Goal: Communication & Community: Answer question/provide support

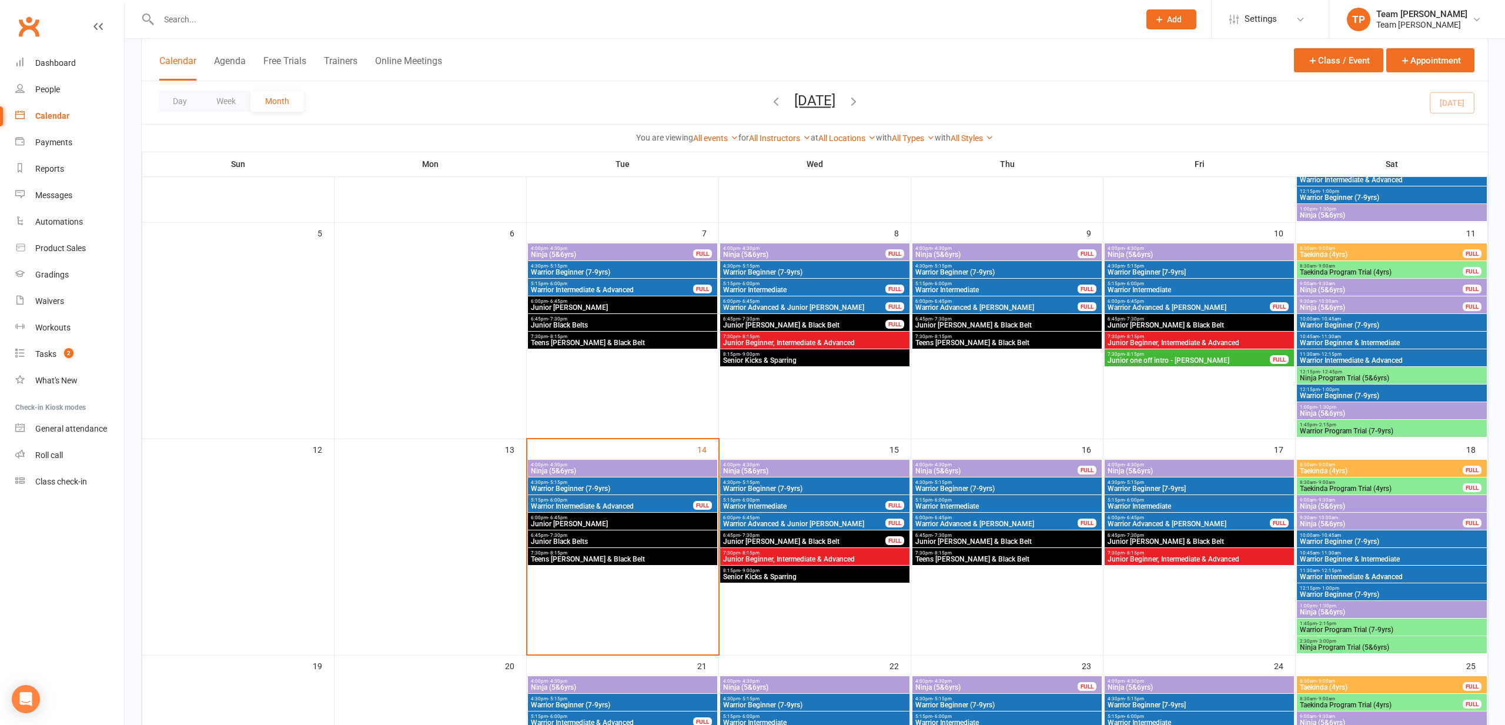
scroll to position [225, 0]
click at [593, 556] on span "Teens [PERSON_NAME] & Black Belt" at bounding box center [622, 559] width 185 height 7
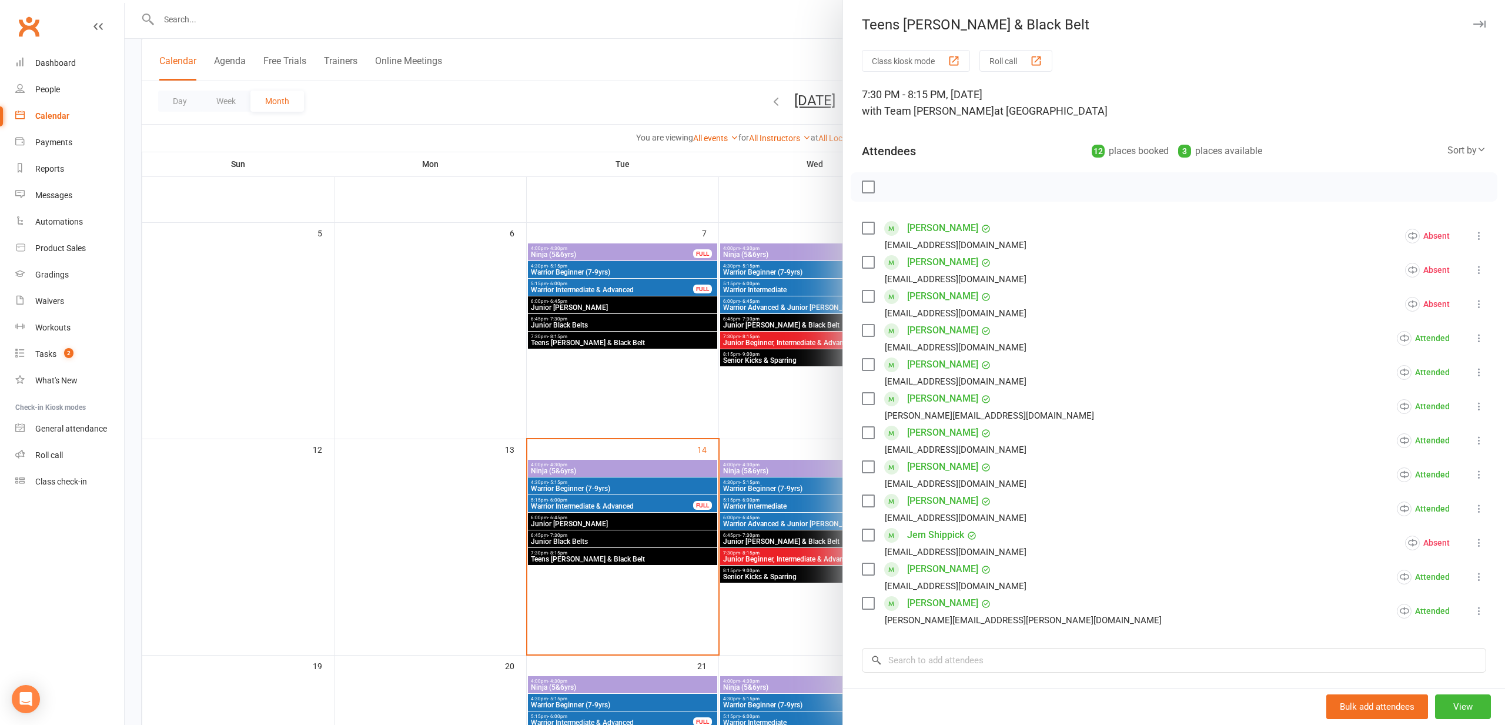
click at [929, 432] on link "[PERSON_NAME]" at bounding box center [942, 432] width 71 height 19
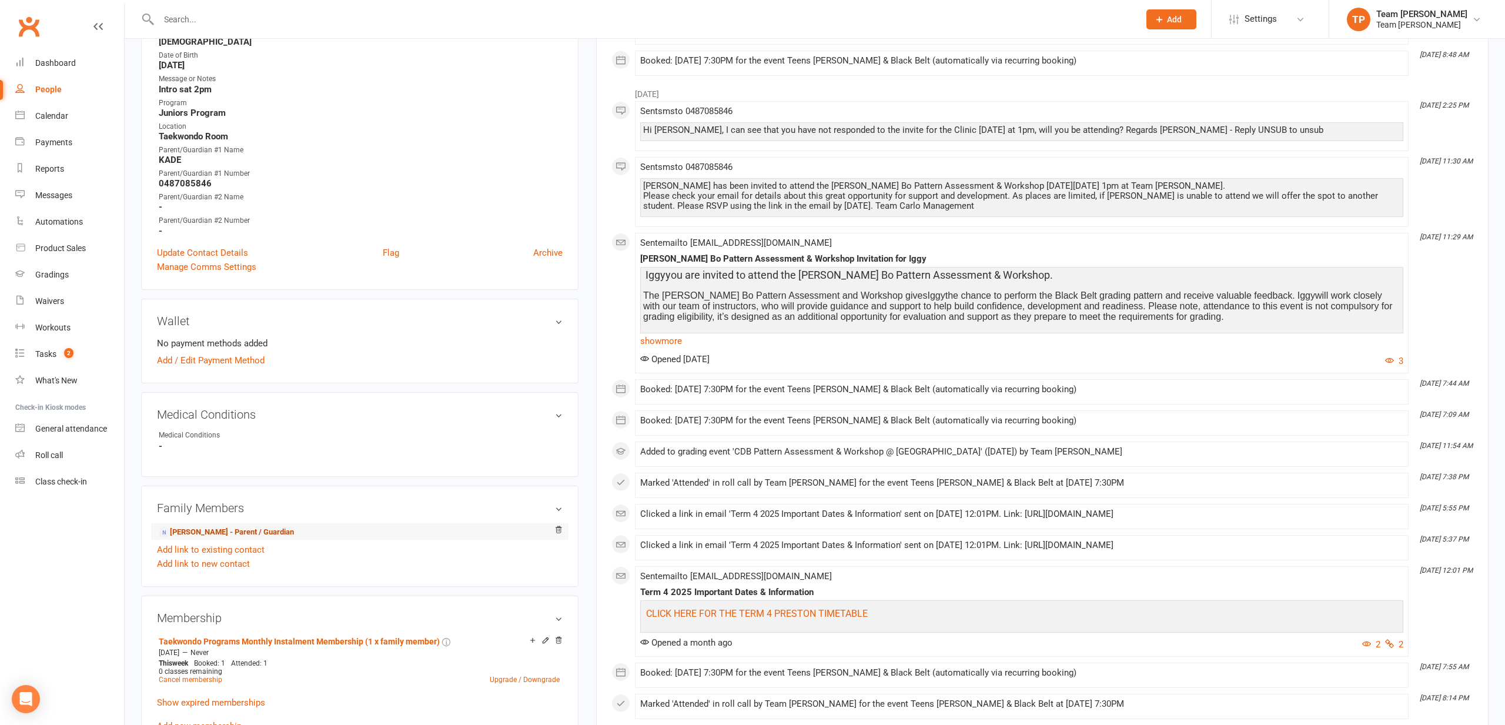
scroll to position [298, 0]
click at [204, 527] on link "[PERSON_NAME] - Parent / Guardian" at bounding box center [226, 532] width 135 height 12
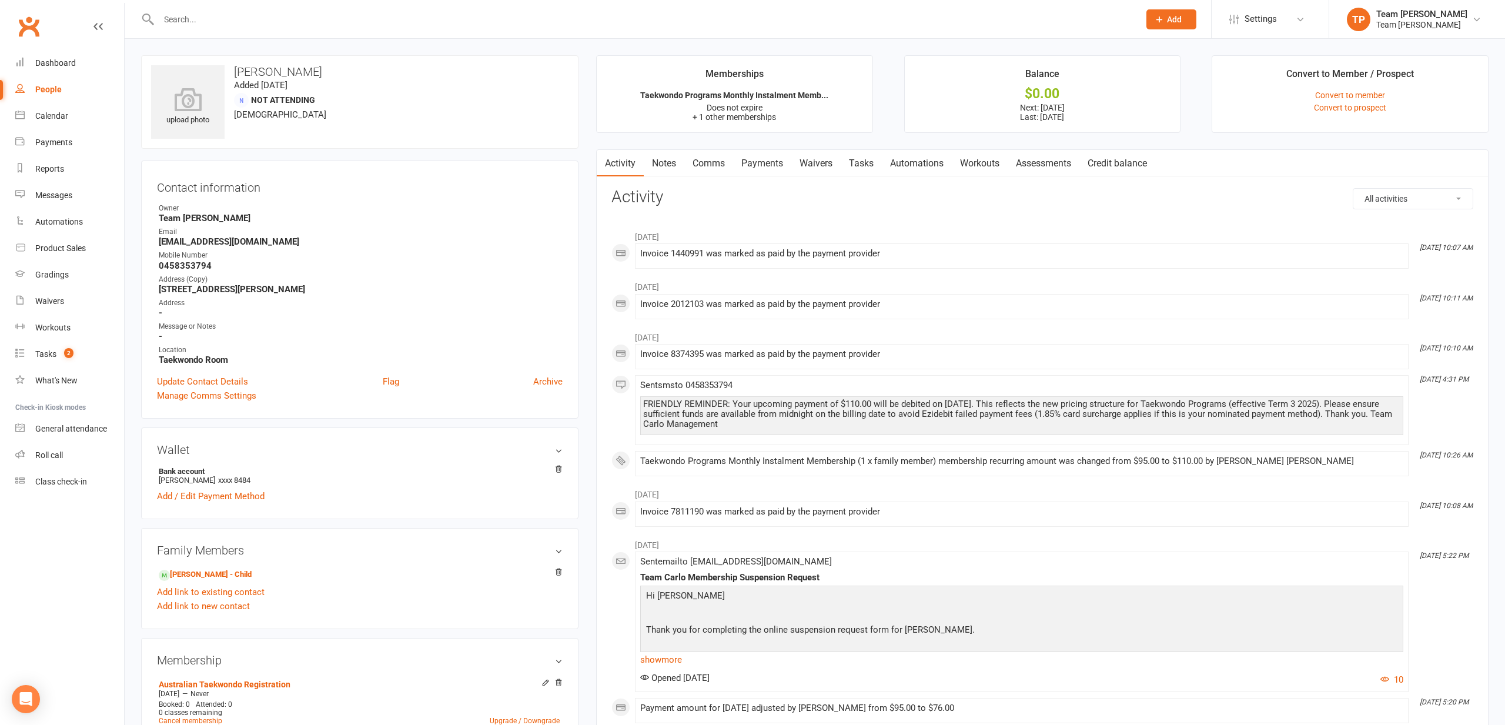
click at [764, 163] on link "Payments" at bounding box center [762, 163] width 58 height 27
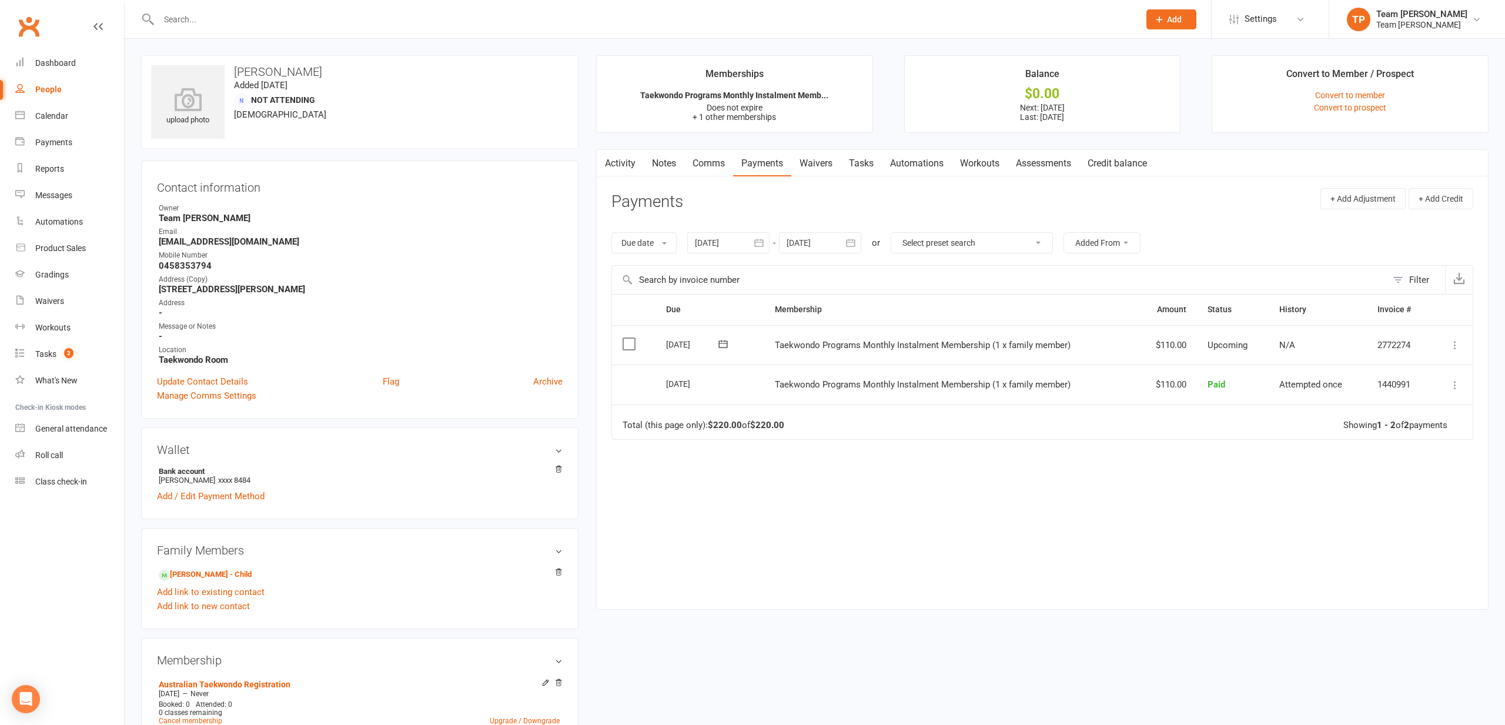
click at [710, 165] on link "Comms" at bounding box center [708, 163] width 49 height 27
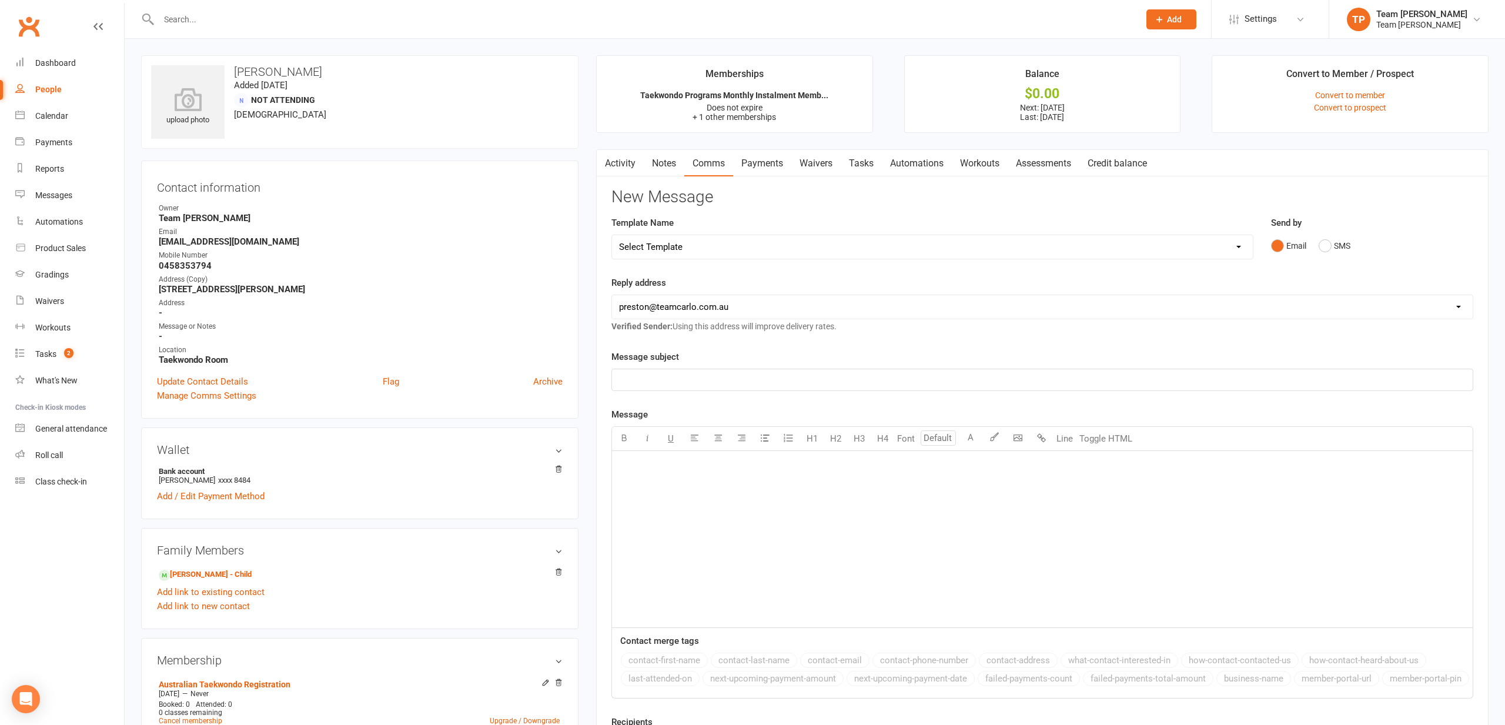
select select "19"
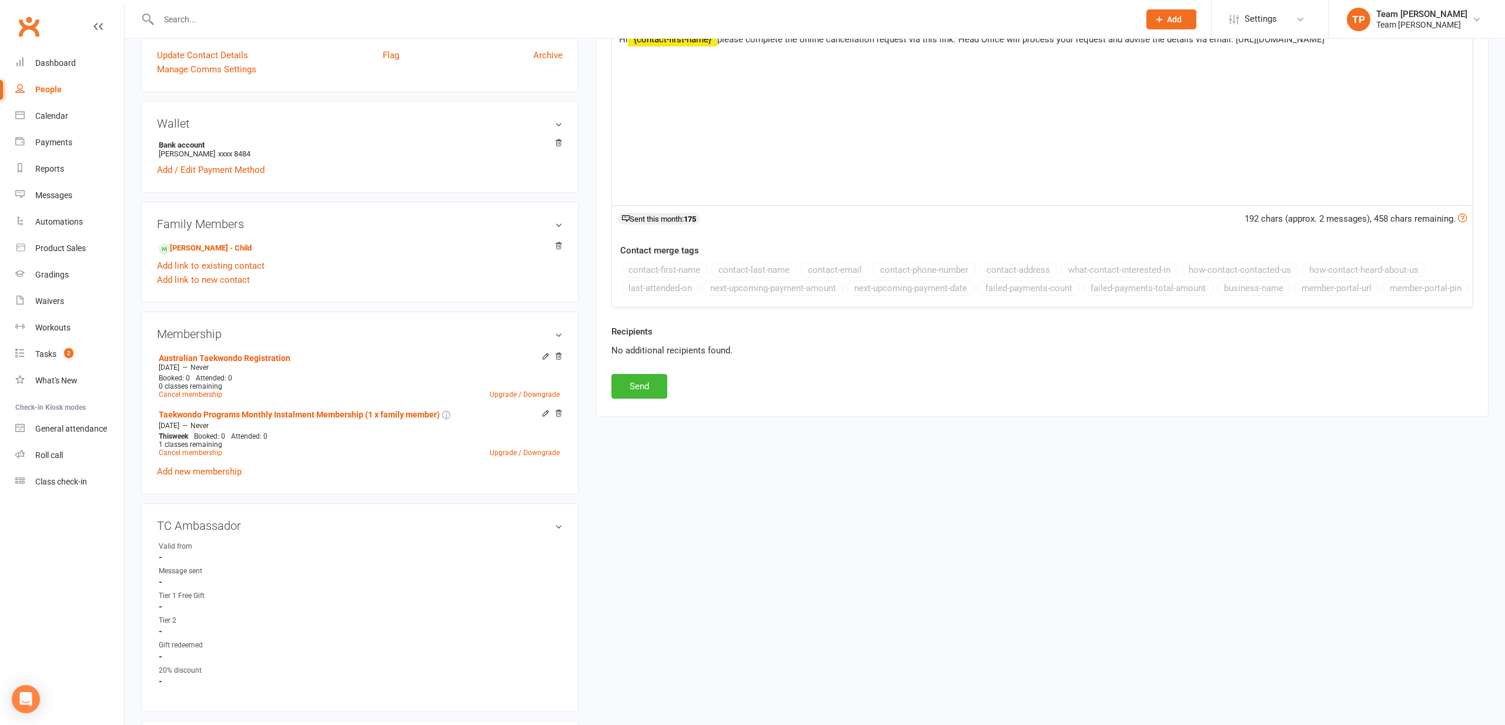
scroll to position [335, 0]
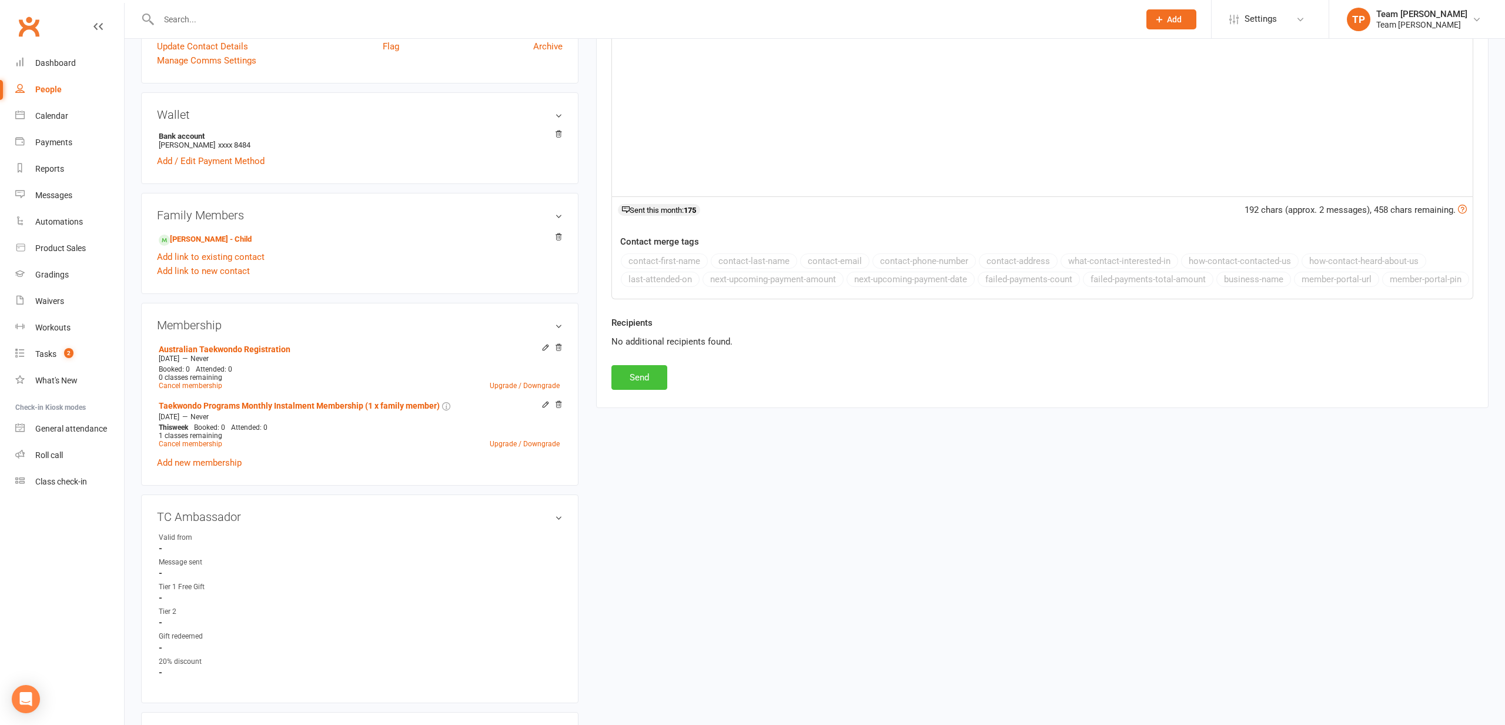
click at [645, 390] on button "Send" at bounding box center [640, 377] width 56 height 25
select select
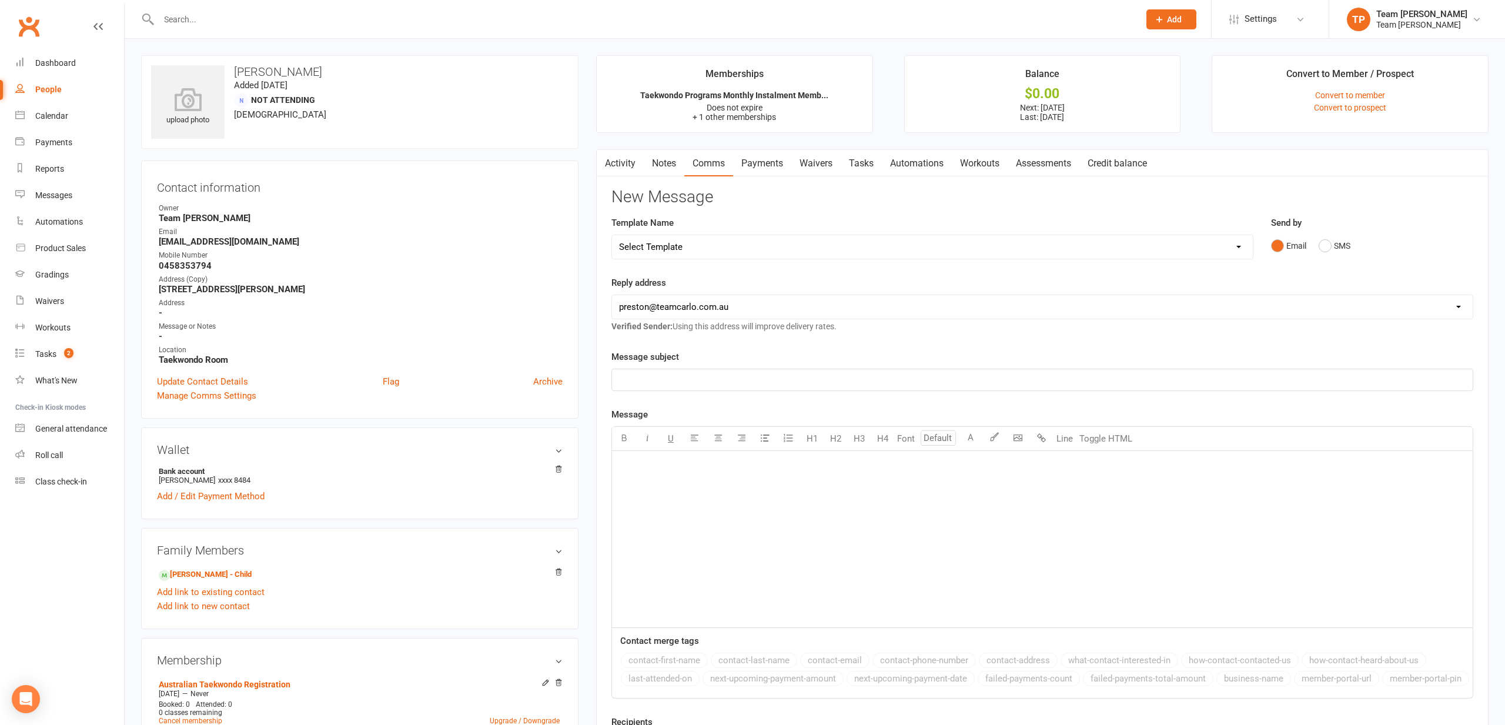
scroll to position [0, 0]
click at [54, 142] on div "Payments" at bounding box center [53, 142] width 37 height 9
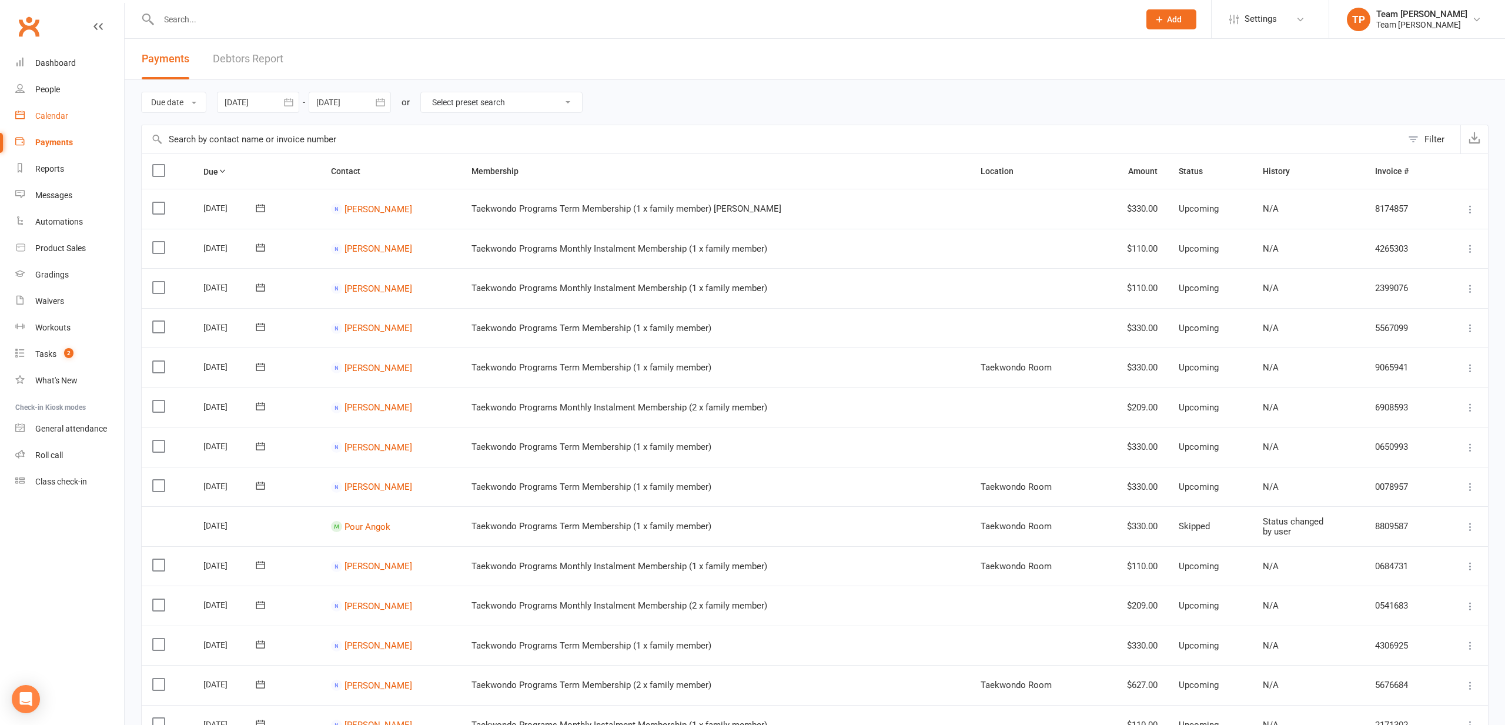
click at [49, 118] on div "Calendar" at bounding box center [51, 115] width 33 height 9
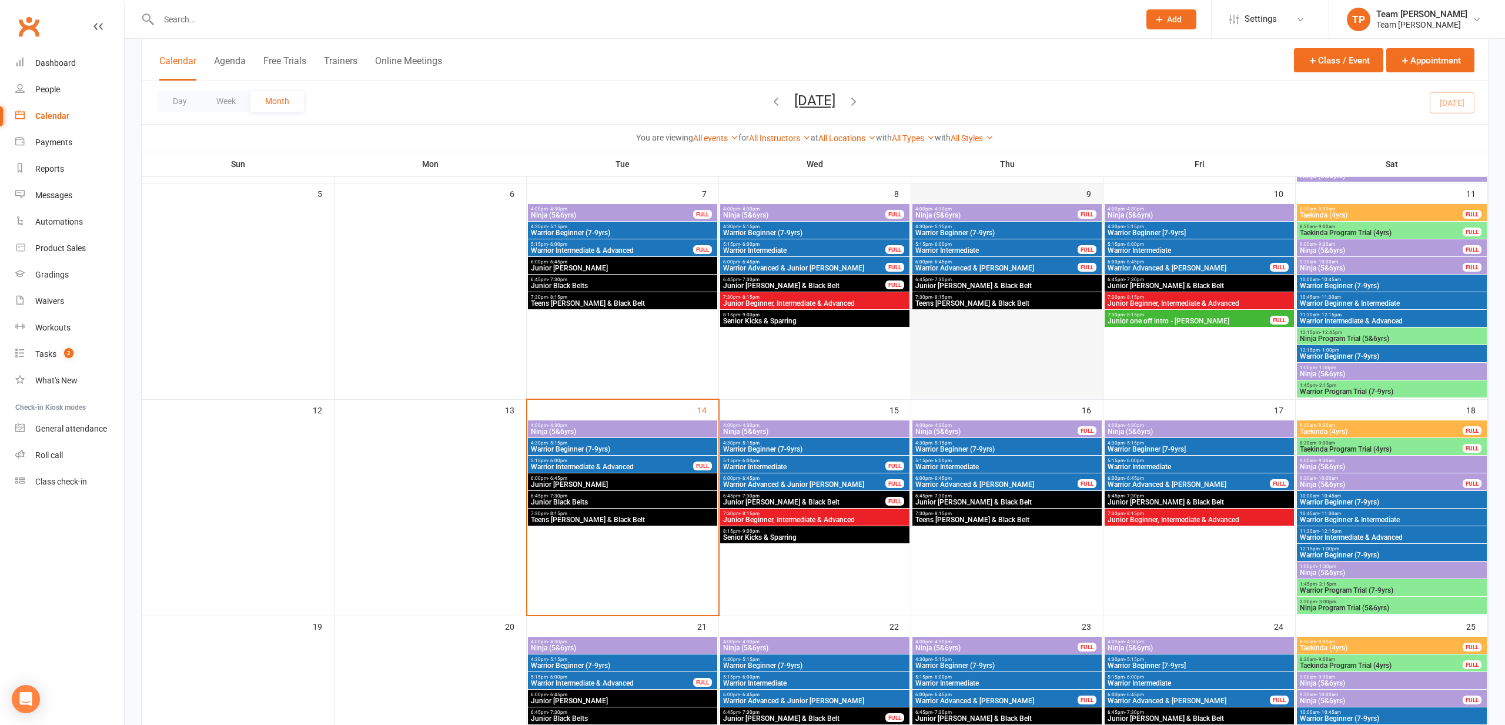
scroll to position [268, 0]
